Goal: Task Accomplishment & Management: Manage account settings

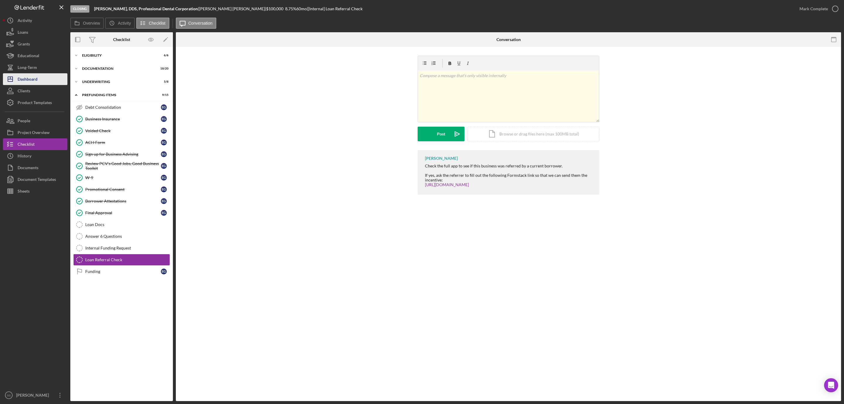
click at [30, 78] on div "Dashboard" at bounding box center [28, 79] width 20 height 13
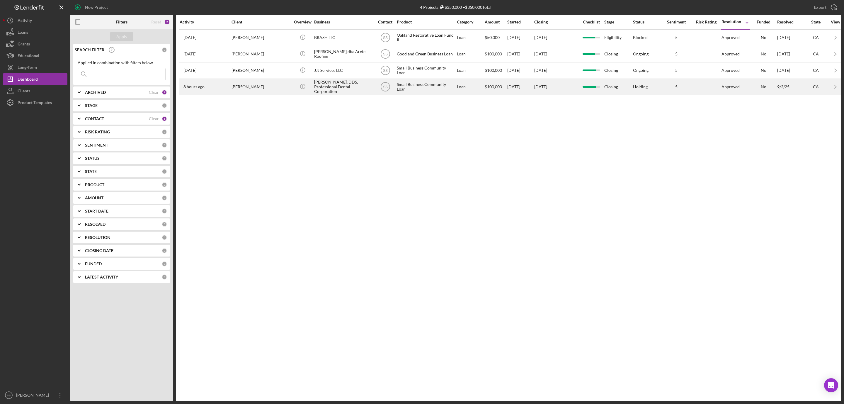
click at [345, 89] on div "Ekaterina N. Galina, DDS, Professional Dental Corporation" at bounding box center [343, 87] width 59 height 16
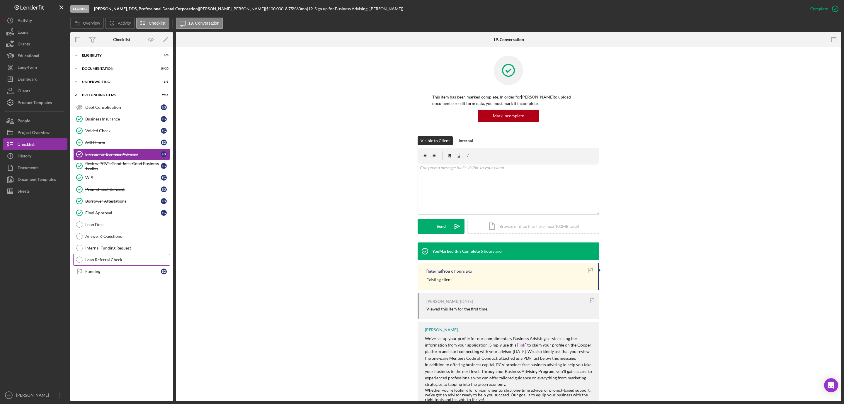
click at [116, 262] on div "Loan Referral Check" at bounding box center [127, 259] width 84 height 5
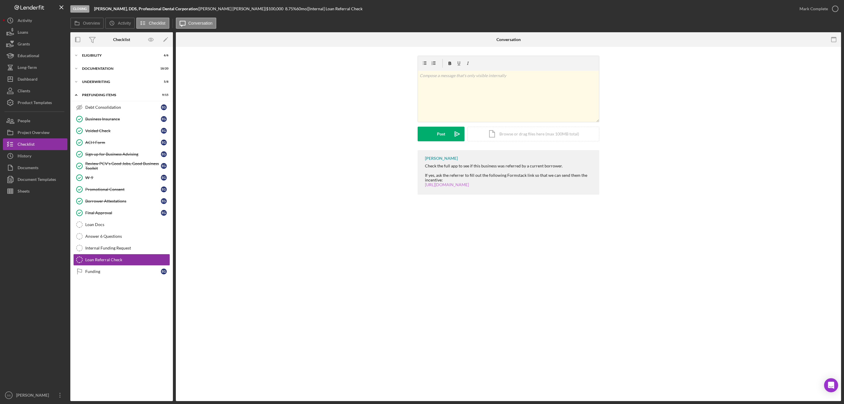
click at [469, 184] on link "[URL][DOMAIN_NAME]" at bounding box center [447, 184] width 44 height 5
click at [162, 39] on icon "Icon/Edit" at bounding box center [165, 39] width 13 height 13
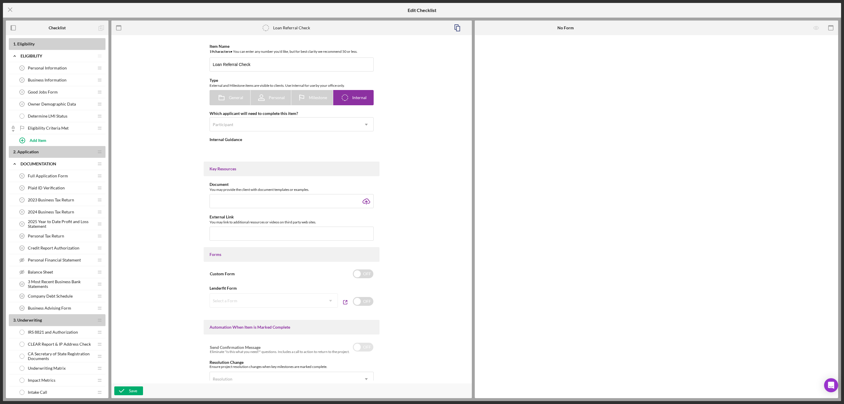
type textarea "<div>Check the full app to see if this business was referred by a current borro…"
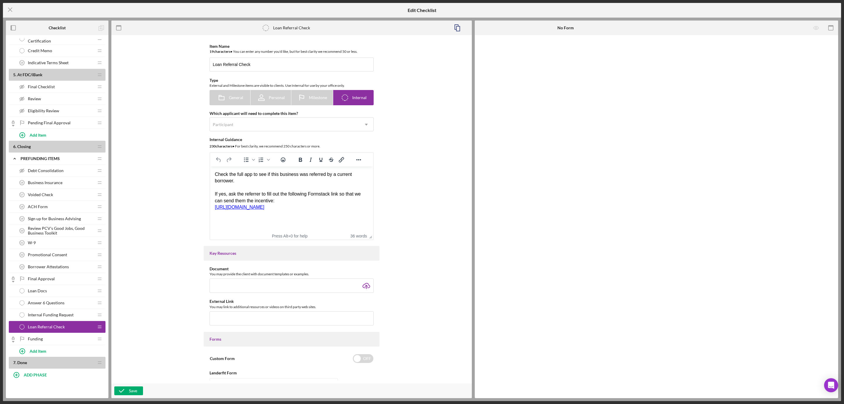
scroll to position [440, 0]
click at [40, 248] on div "W-9 21 W-9" at bounding box center [55, 243] width 78 height 12
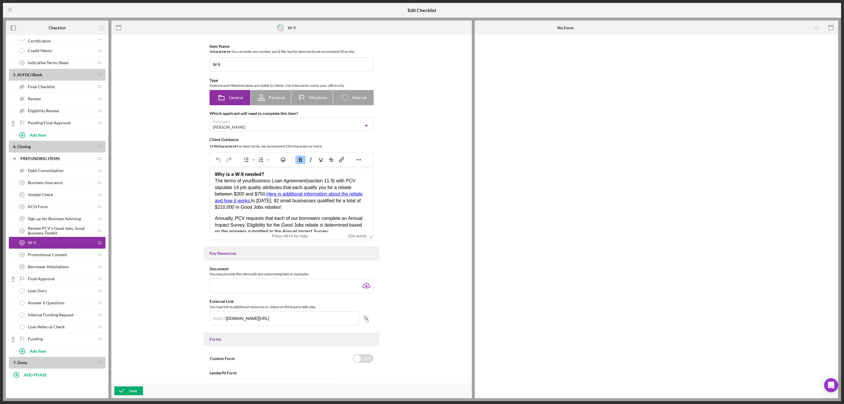
click at [44, 173] on span "Debt Consolidation" at bounding box center [46, 170] width 36 height 5
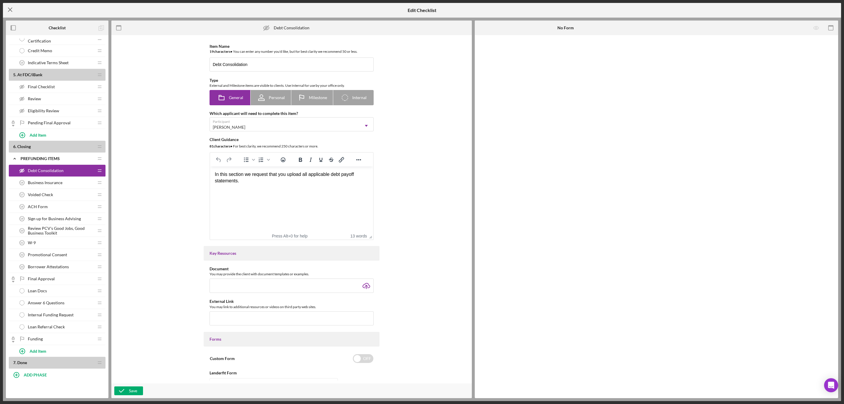
click at [12, 8] on line at bounding box center [10, 10] width 4 height 4
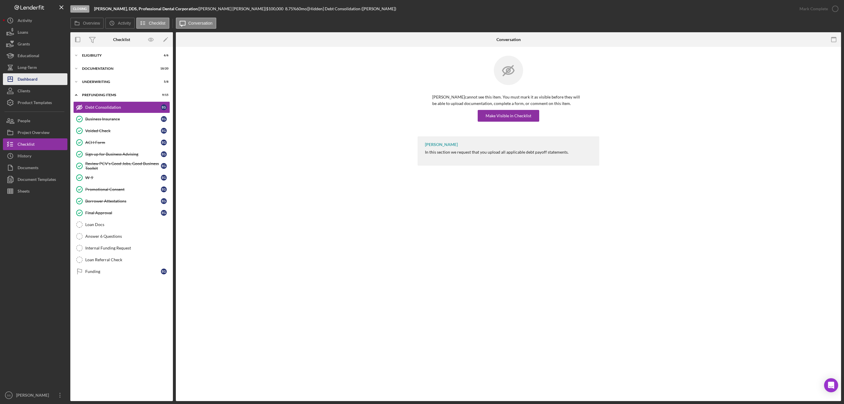
click at [49, 81] on button "Icon/Dashboard Dashboard" at bounding box center [35, 79] width 64 height 12
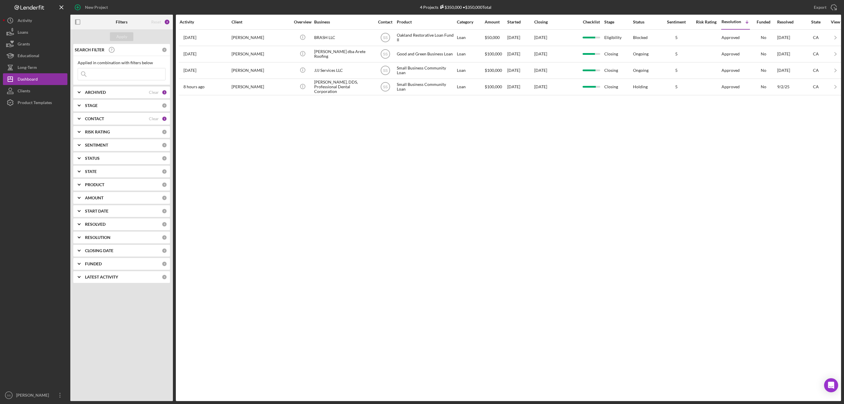
click at [109, 91] on div "ARCHIVED" at bounding box center [117, 92] width 64 height 5
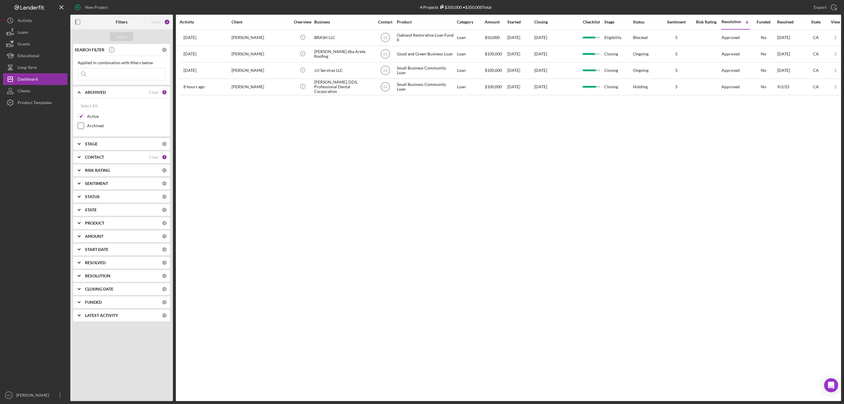
click at [80, 124] on input "Archived" at bounding box center [81, 126] width 6 height 6
checkbox input "true"
click at [99, 75] on input at bounding box center [121, 74] width 87 height 12
type input "lopez"
click at [119, 36] on div "Apply" at bounding box center [121, 36] width 11 height 9
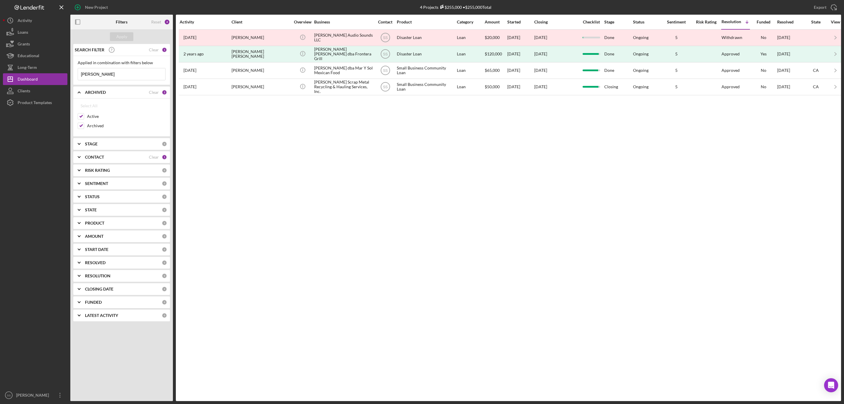
click at [108, 73] on input "lopez" at bounding box center [121, 74] width 87 height 12
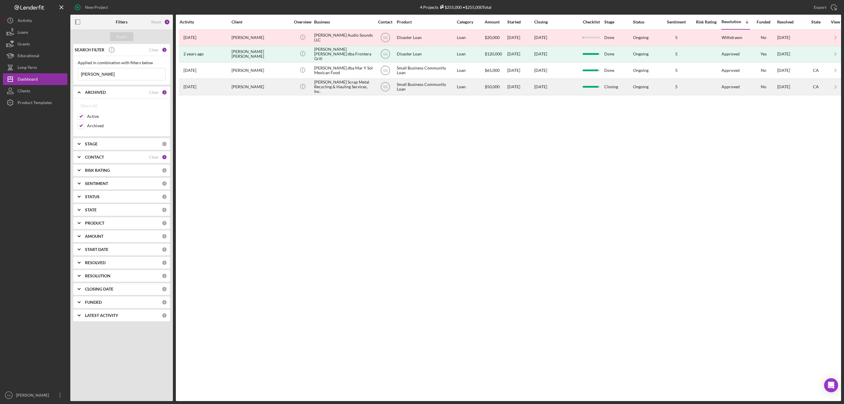
click at [335, 86] on div "Lopez Scrap Metal Recycling & Hauling Services, Inc." at bounding box center [343, 87] width 59 height 16
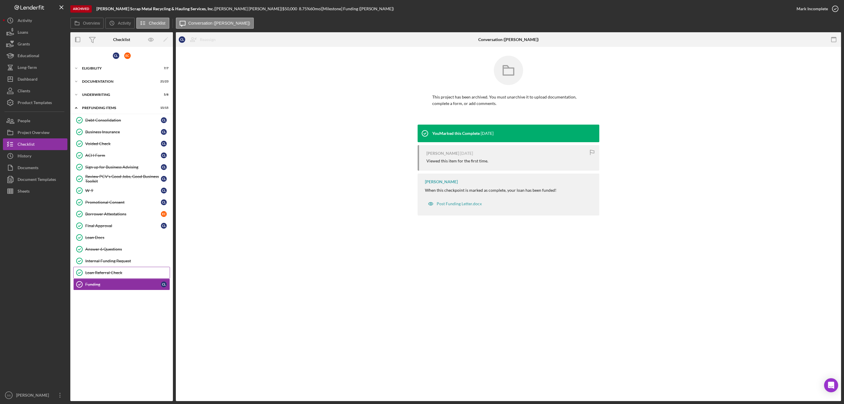
click at [107, 275] on div "Loan Referral Check" at bounding box center [127, 272] width 84 height 5
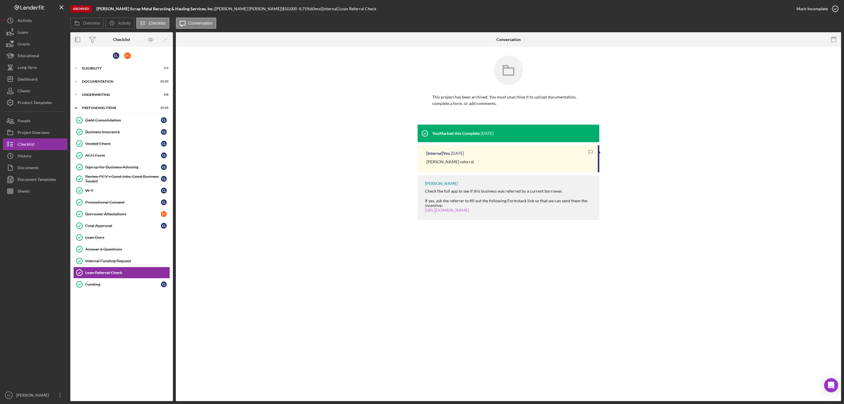
click at [449, 209] on link "[URL][DOMAIN_NAME]" at bounding box center [447, 209] width 44 height 5
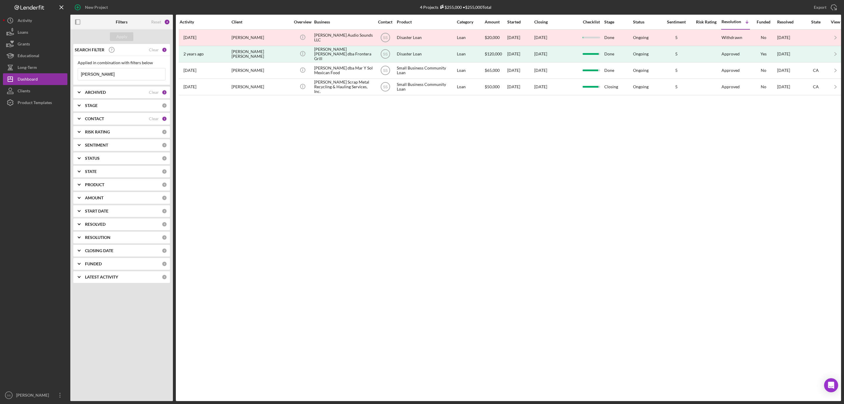
click at [84, 76] on input "lopez" at bounding box center [121, 74] width 87 height 12
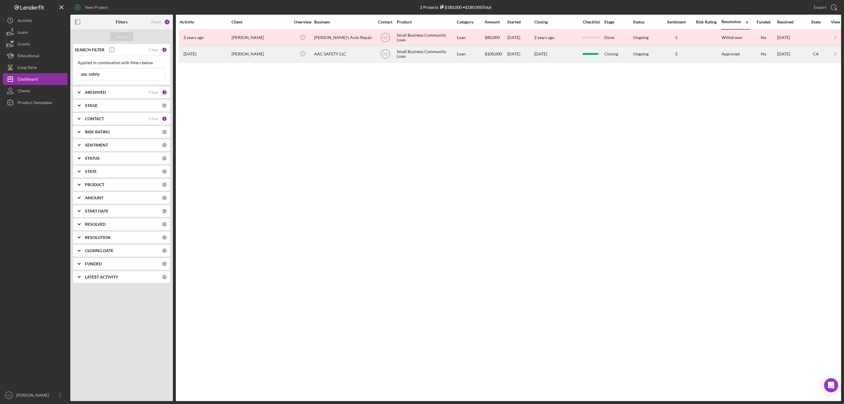
type input "aac safety"
click at [258, 55] on div "ALBERTO GUADARRAMA" at bounding box center [261, 54] width 59 height 16
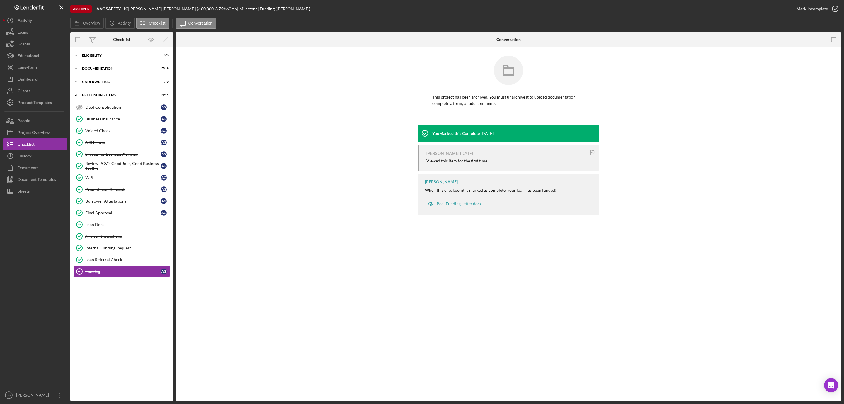
click at [154, 7] on div "ALBERTO GUADARRAMA |" at bounding box center [162, 8] width 67 height 5
copy div "ALBERTO GUADARRAMA |"
click at [113, 254] on link "Internal Funding Request Internal Funding Request" at bounding box center [121, 248] width 97 height 12
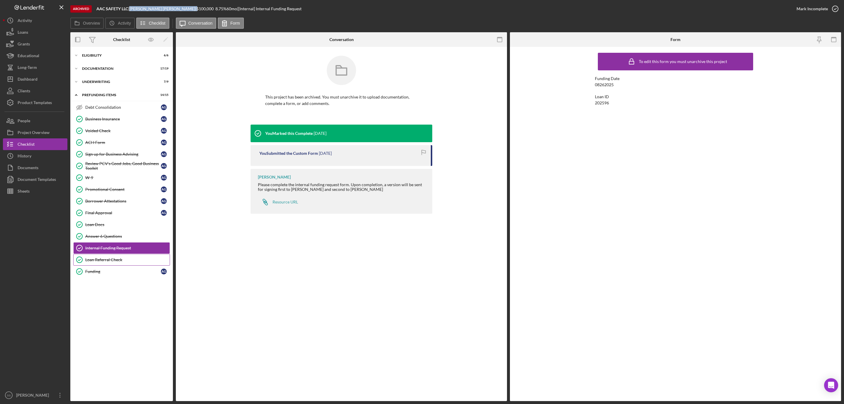
click at [120, 262] on div "Loan Referral Check" at bounding box center [127, 259] width 84 height 5
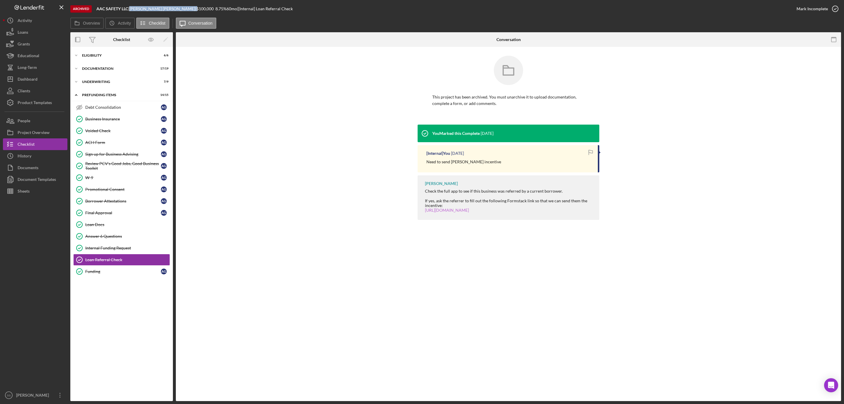
click at [450, 207] on link "[URL][DOMAIN_NAME]" at bounding box center [447, 209] width 44 height 5
